Goal: Task Accomplishment & Management: Use online tool/utility

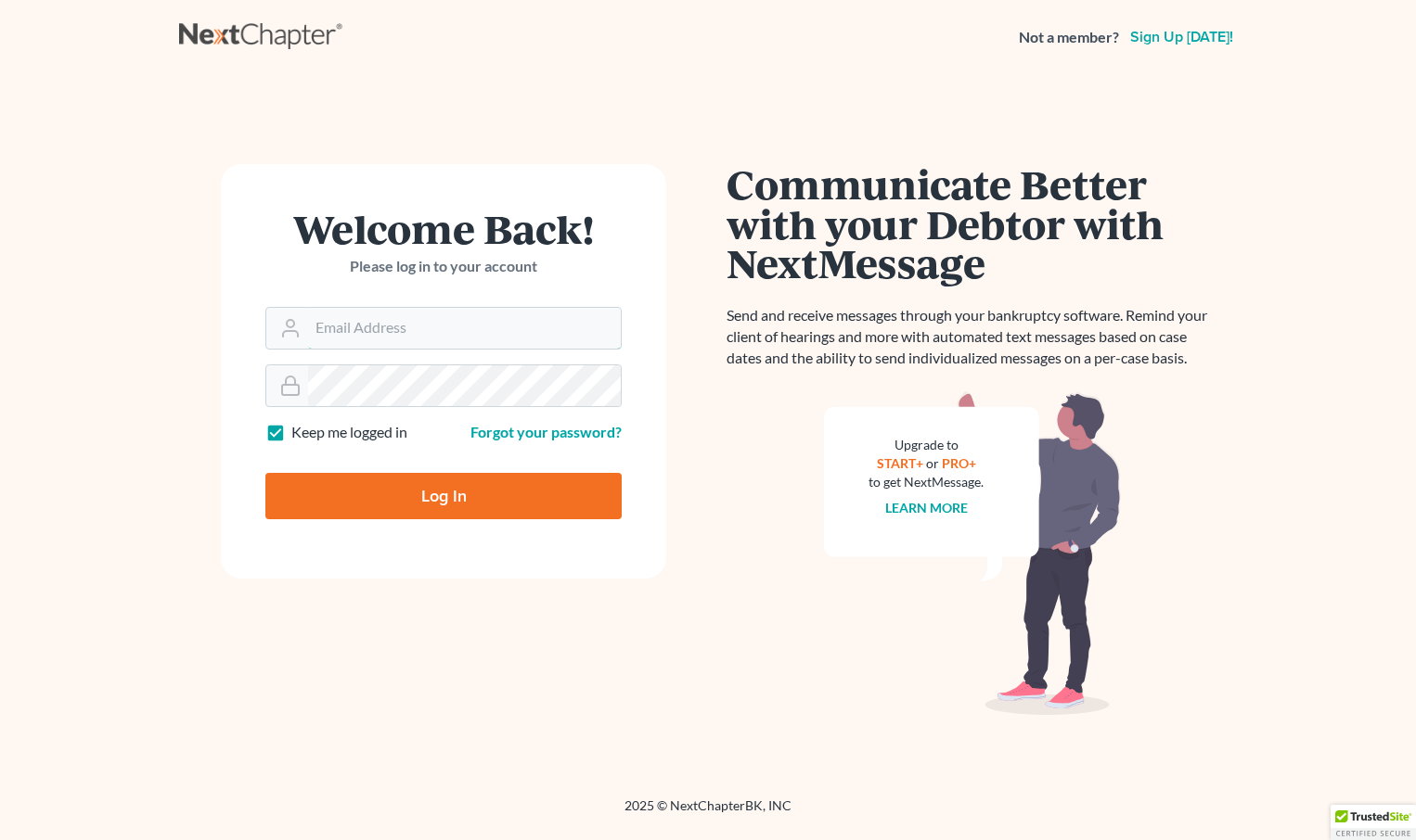
type input "sap@stlbankruptcyfirm.com"
click at [470, 519] on input "Log In" at bounding box center [444, 496] width 356 height 46
type input "Thinking..."
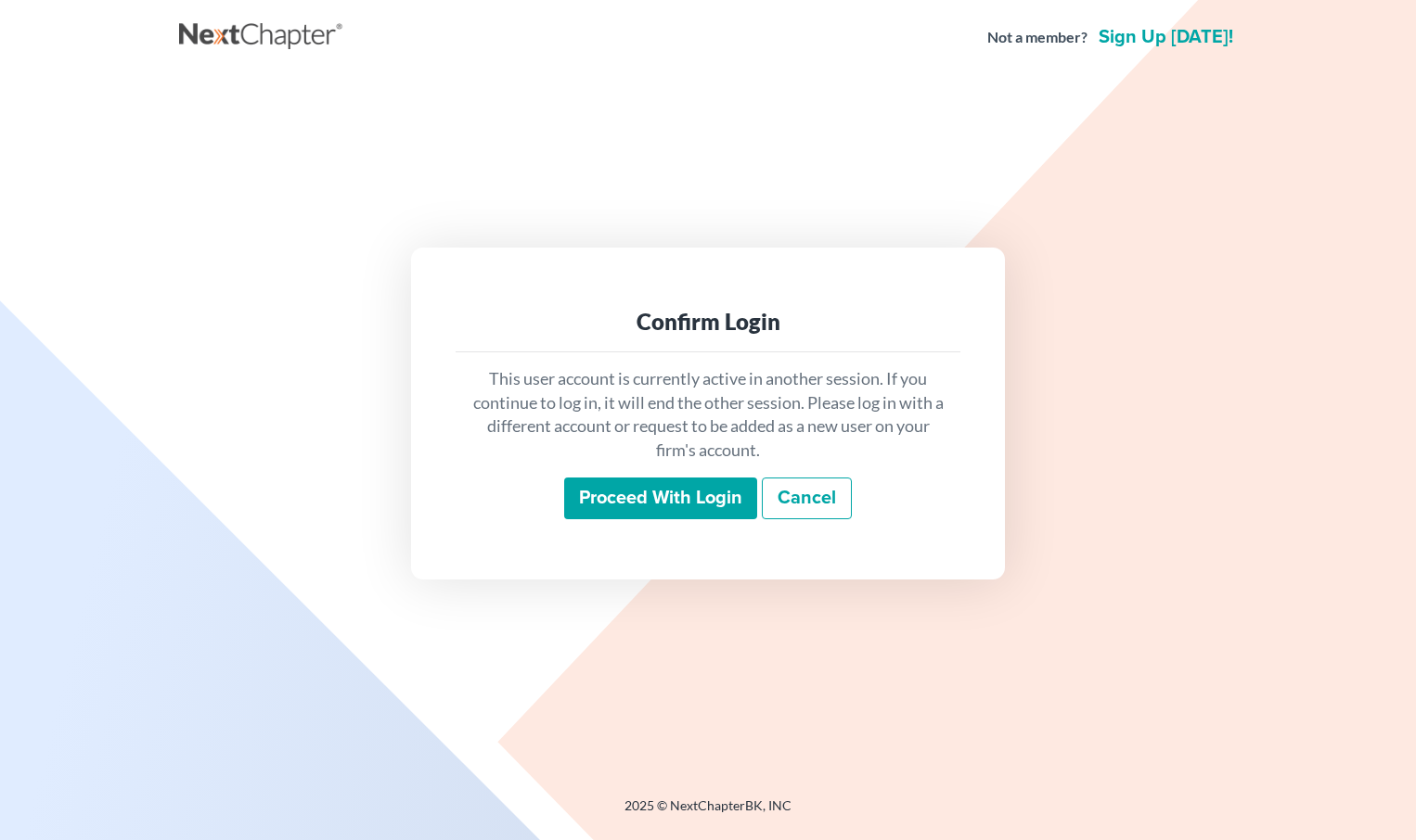
click at [664, 505] on input "Proceed with login" at bounding box center [660, 499] width 193 height 42
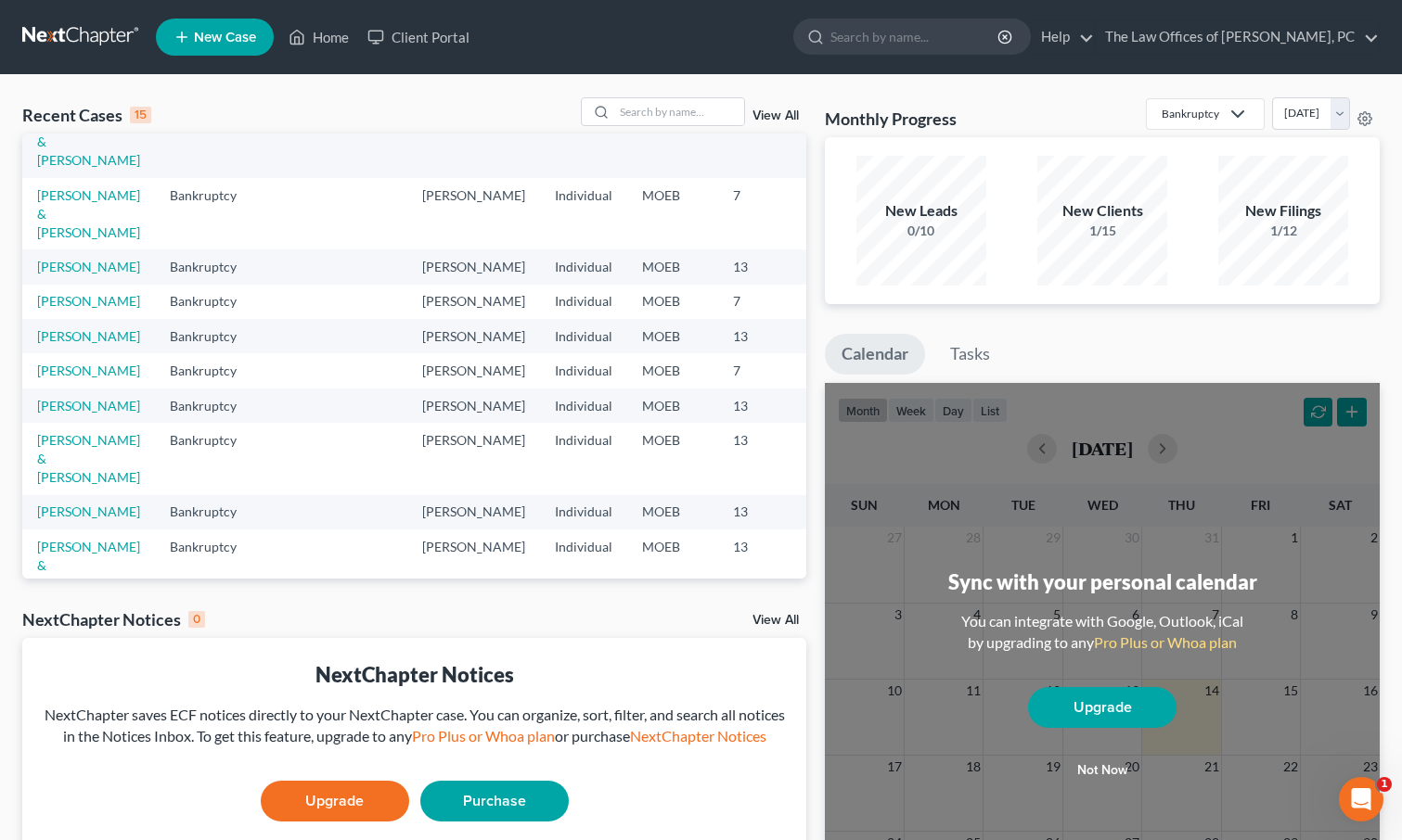
scroll to position [92, 0]
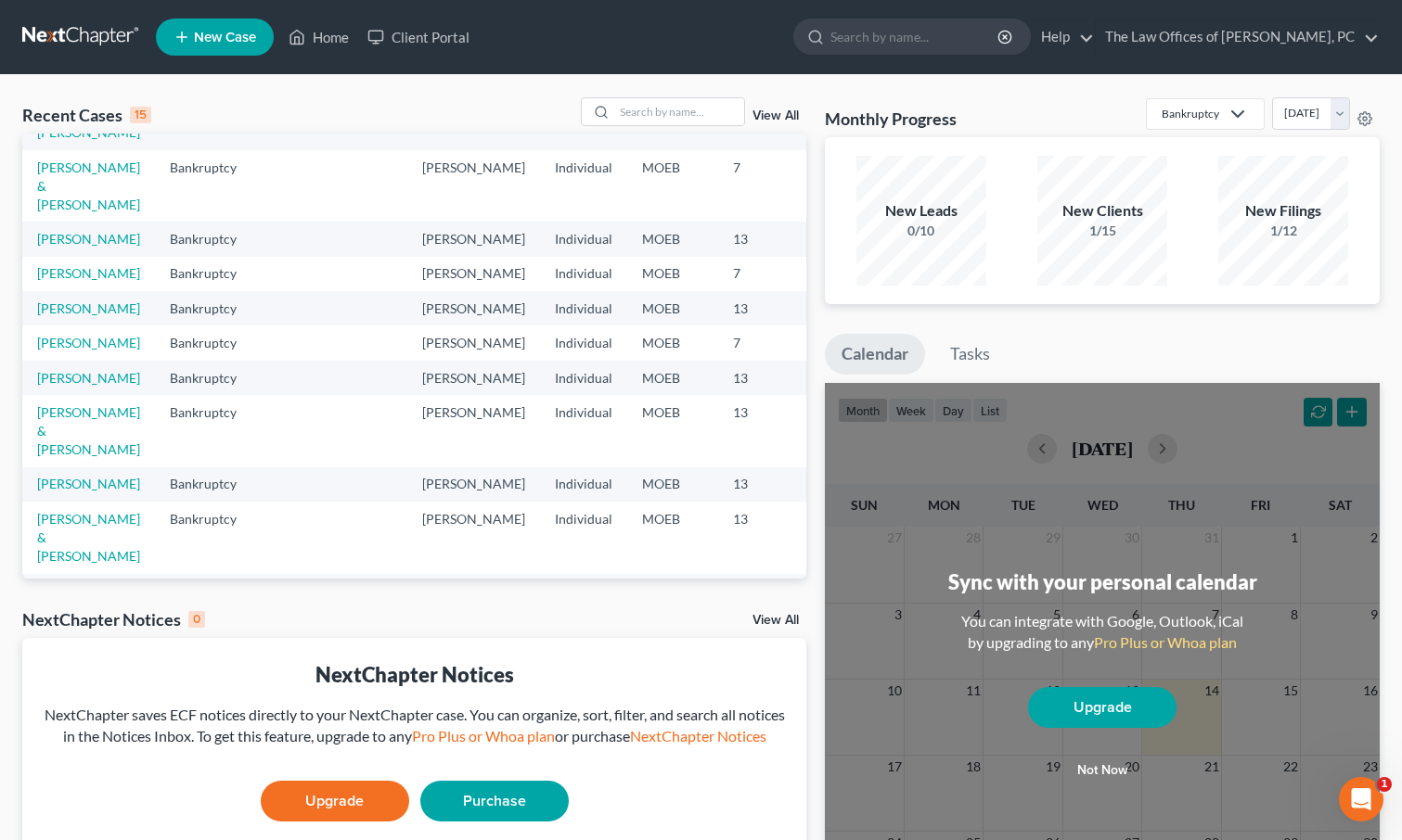
click at [157, 291] on td "Bankruptcy" at bounding box center [213, 273] width 116 height 34
